Goal: Check status

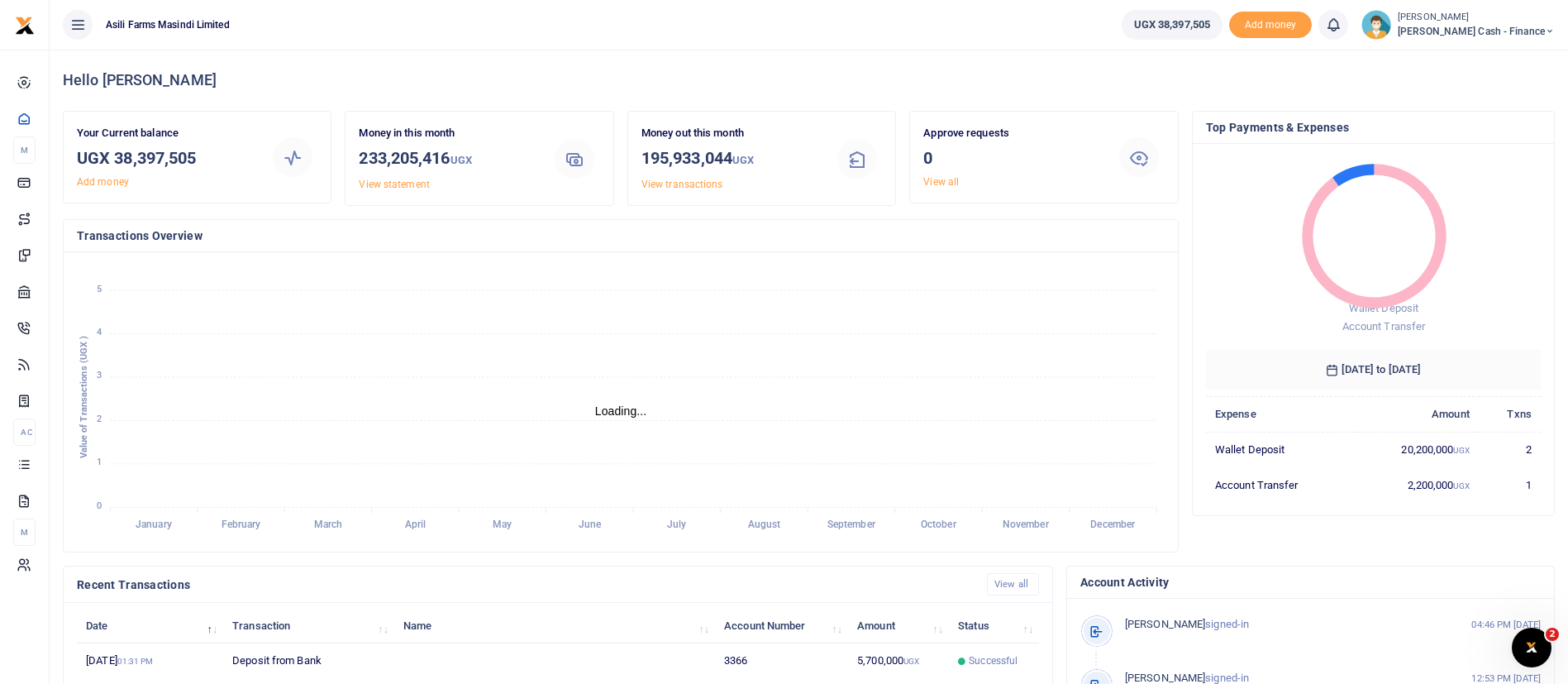
scroll to position [304, 0]
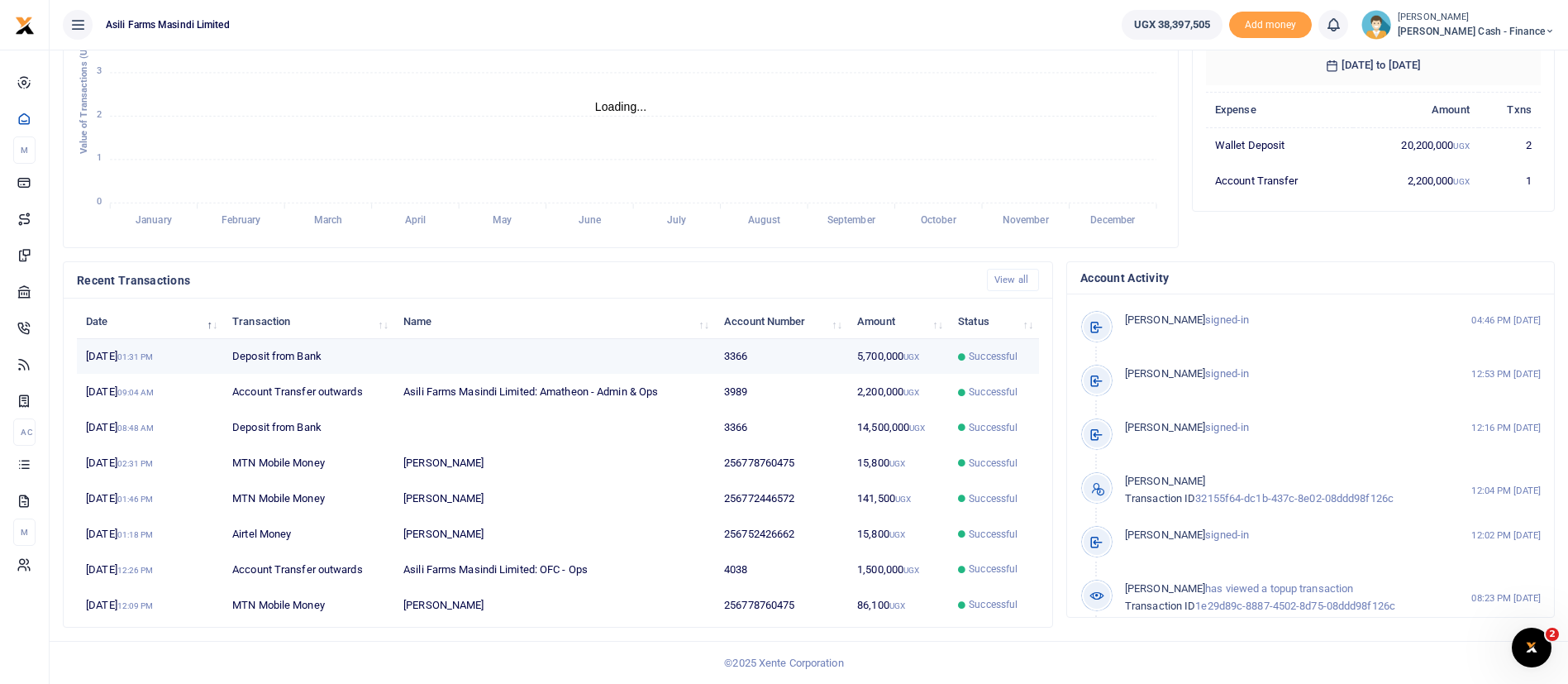
click at [871, 351] on td "5,700,000 UGX" at bounding box center [899, 356] width 101 height 35
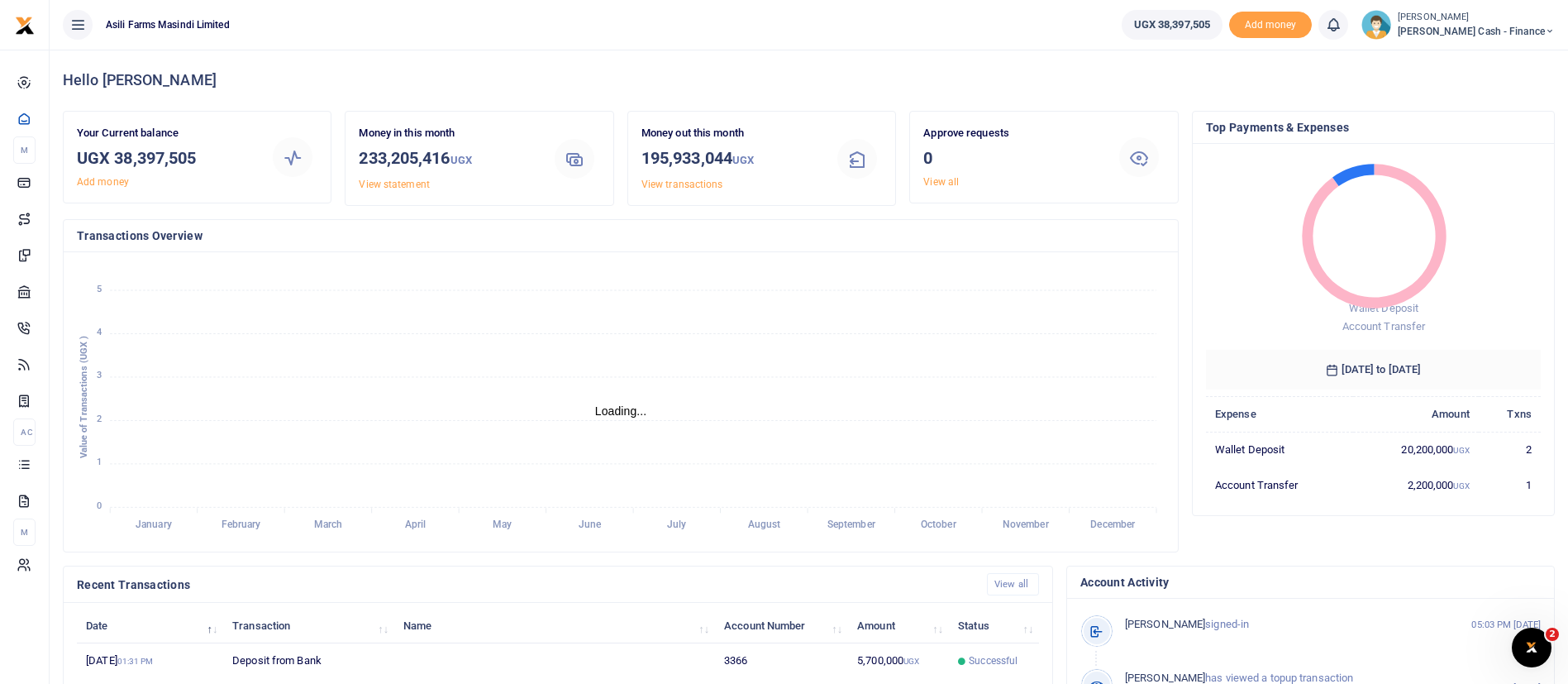
scroll to position [304, 0]
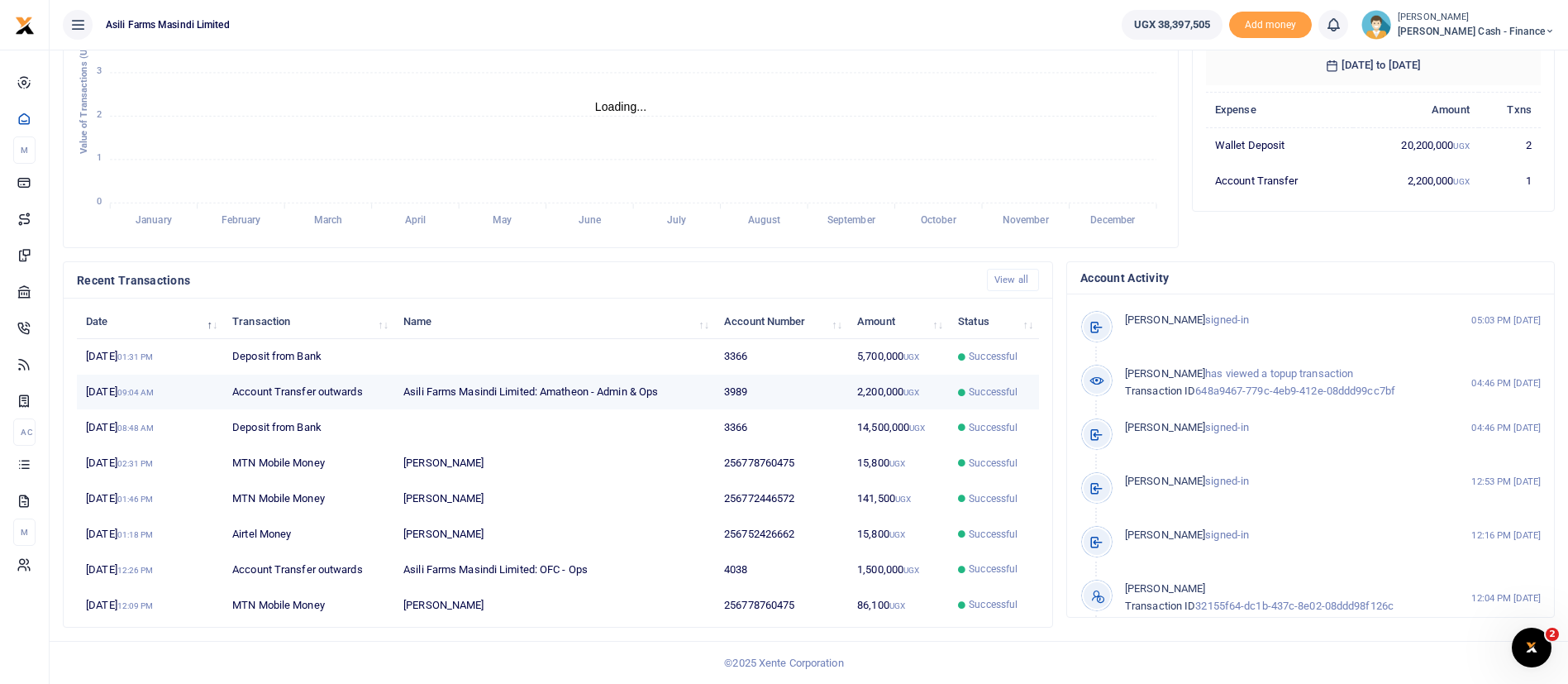
click at [508, 398] on td "Asili Farms Masindi Limited: Amatheon - Admin & Ops" at bounding box center [555, 392] width 321 height 35
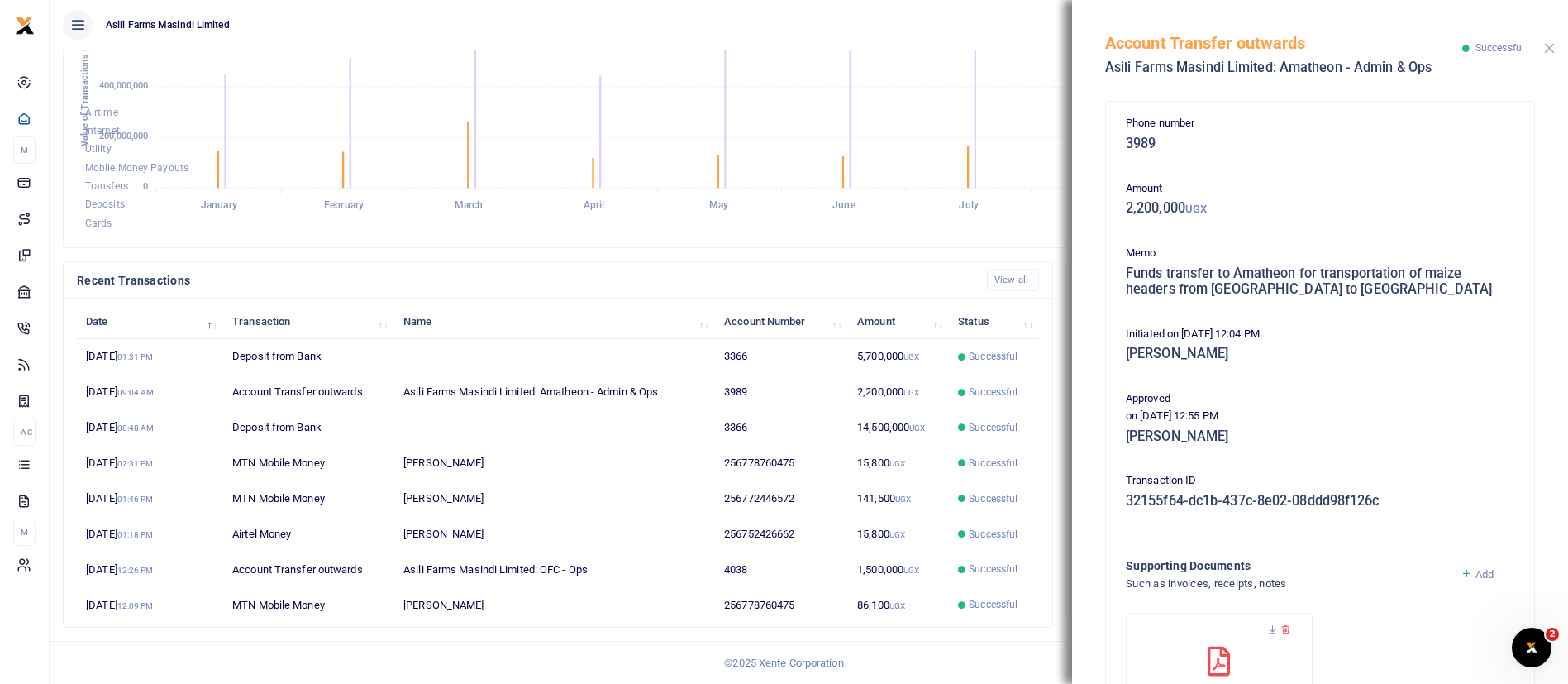
click at [1551, 50] on button "Close" at bounding box center [1550, 48] width 11 height 11
